Goal: Information Seeking & Learning: Learn about a topic

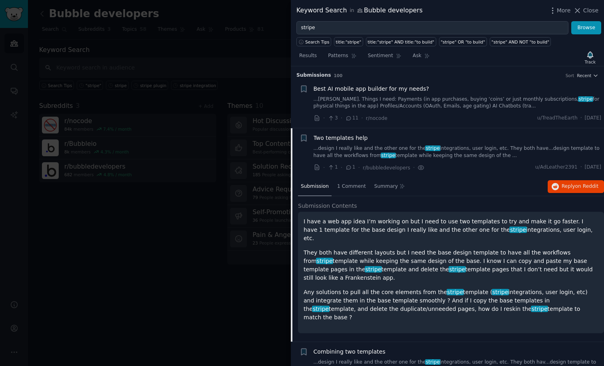
scroll to position [669, 0]
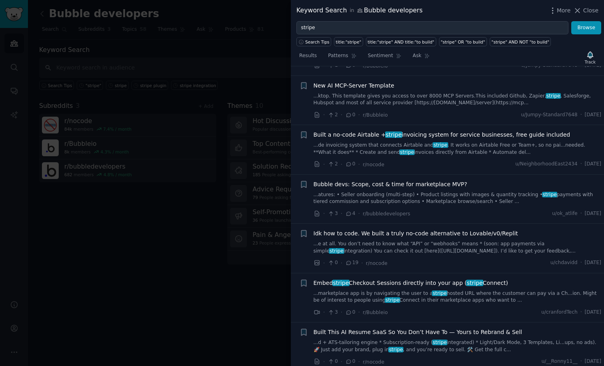
click at [226, 286] on div at bounding box center [302, 183] width 604 height 366
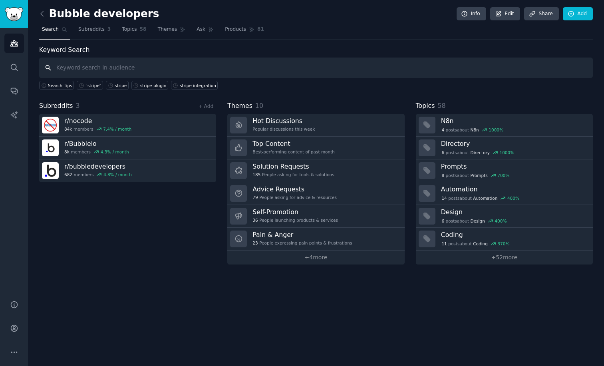
click at [128, 66] on input "text" at bounding box center [316, 68] width 554 height 20
type input "how to integrate stripe"
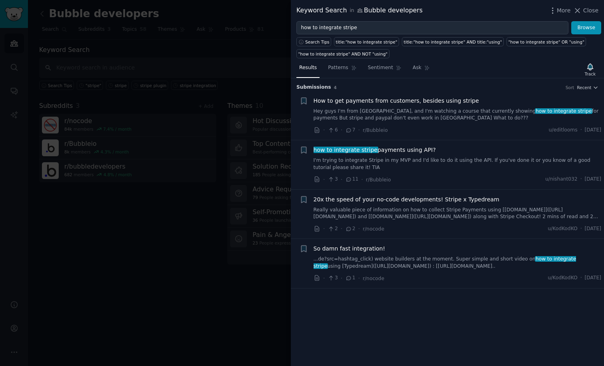
click at [400, 159] on link "I'm trying to integrate Stripe in my MVP and I'd like to do it using the API. I…" at bounding box center [458, 164] width 288 height 14
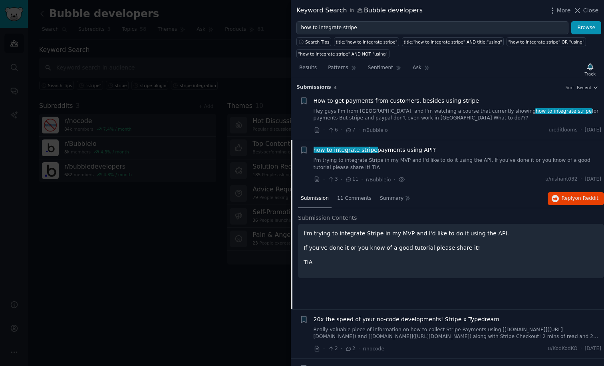
scroll to position [40, 0]
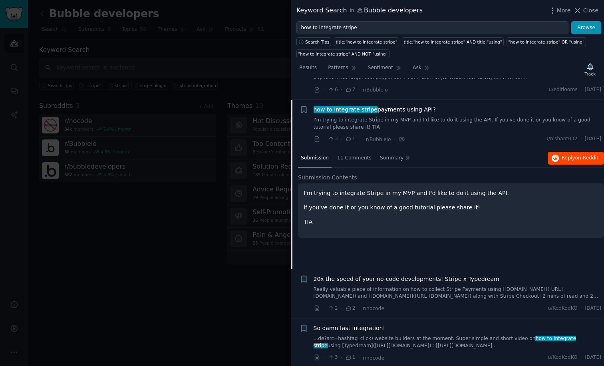
click at [581, 158] on span "on Reddit" at bounding box center [586, 158] width 23 height 6
